Goal: Task Accomplishment & Management: Use online tool/utility

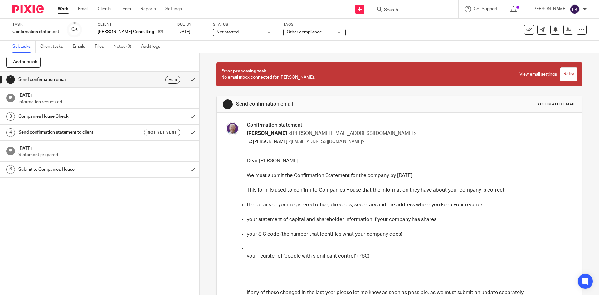
click at [29, 95] on h1 "[DATE]" at bounding box center [105, 95] width 175 height 8
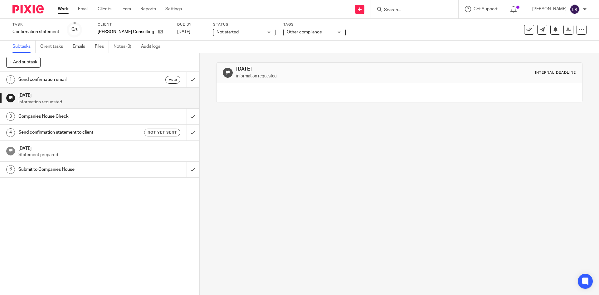
click at [32, 117] on h1 "Companies House Check" at bounding box center [72, 116] width 108 height 9
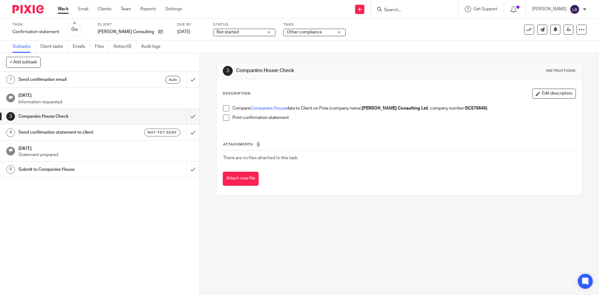
click at [226, 109] on span at bounding box center [226, 108] width 6 height 6
click at [225, 117] on span at bounding box center [226, 117] width 6 height 6
click at [52, 131] on h1 "Send confirmation statement to client" at bounding box center [72, 132] width 108 height 9
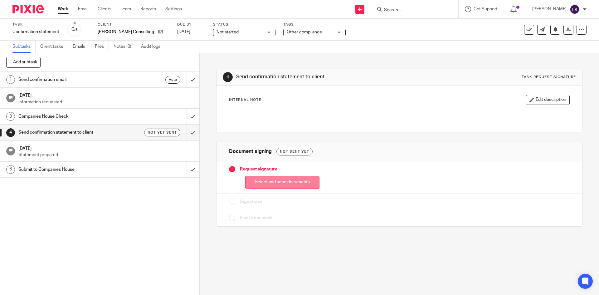
click at [273, 183] on button "Select and send documents" at bounding box center [282, 182] width 74 height 13
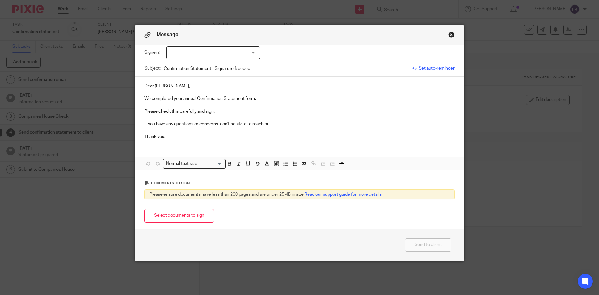
click at [252, 50] on div at bounding box center [213, 52] width 94 height 13
click at [200, 63] on li "Mark Bradford" at bounding box center [210, 65] width 93 height 13
checkbox input "true"
click at [302, 109] on p "Please check this carefully and sign." at bounding box center [299, 111] width 310 height 6
click at [174, 213] on button "Select documents to sign" at bounding box center [179, 215] width 70 height 13
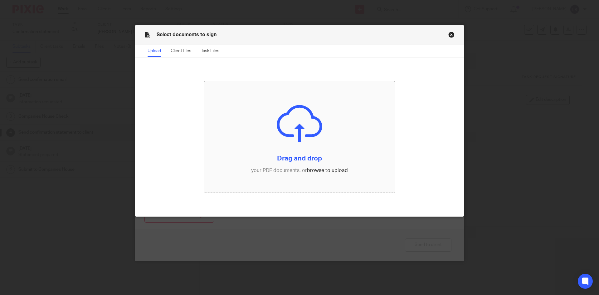
click at [323, 171] on input "file" at bounding box center [299, 137] width 191 height 112
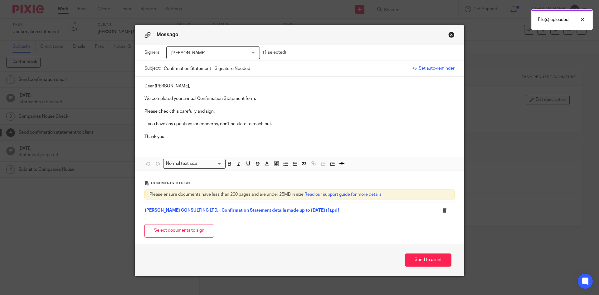
scroll to position [6, 0]
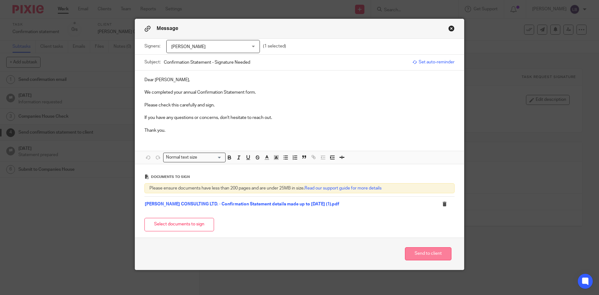
click at [423, 249] on button "Send to client" at bounding box center [428, 253] width 46 height 13
